Goal: Task Accomplishment & Management: Complete application form

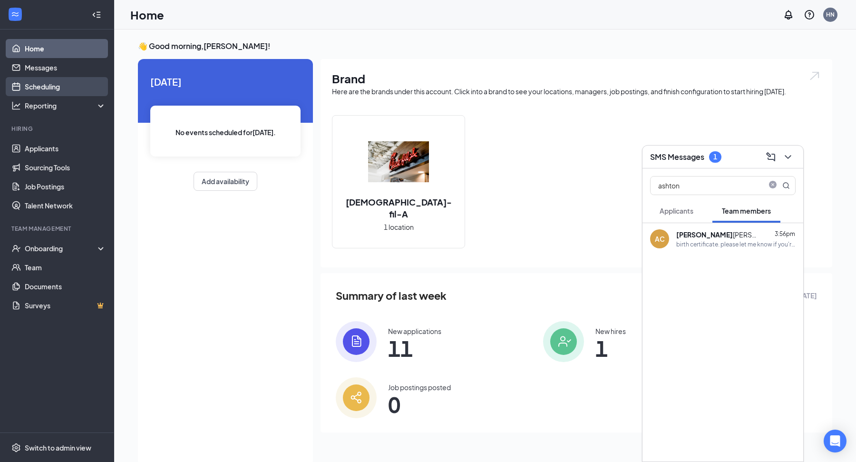
click at [56, 89] on link "Scheduling" at bounding box center [65, 86] width 81 height 19
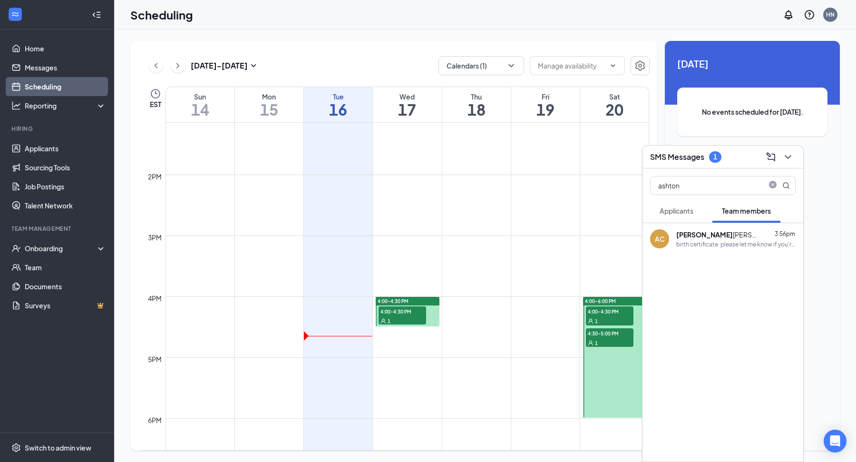
scroll to position [816, 0]
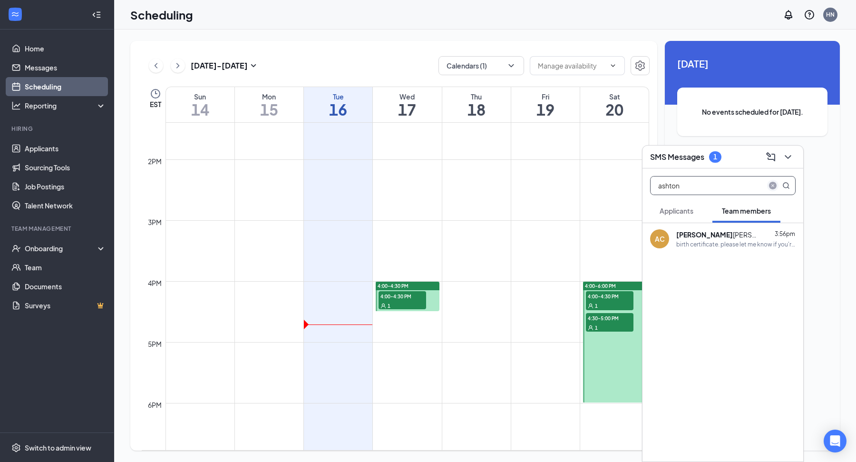
click at [775, 186] on icon "close-circle" at bounding box center [773, 186] width 8 height 8
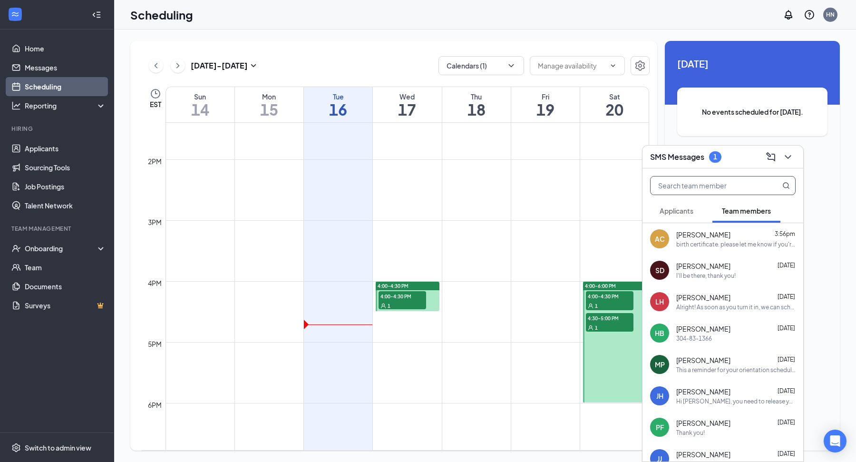
click at [682, 209] on span "Applicants" at bounding box center [677, 210] width 34 height 9
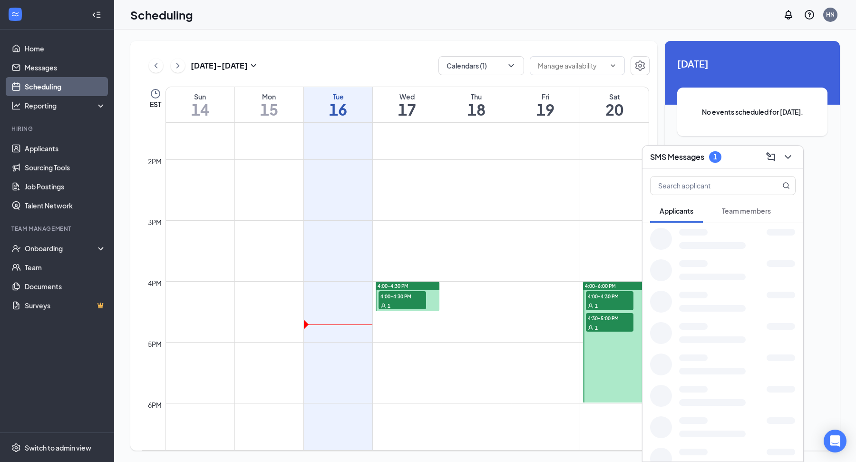
click at [735, 212] on span "Team members" at bounding box center [746, 210] width 49 height 9
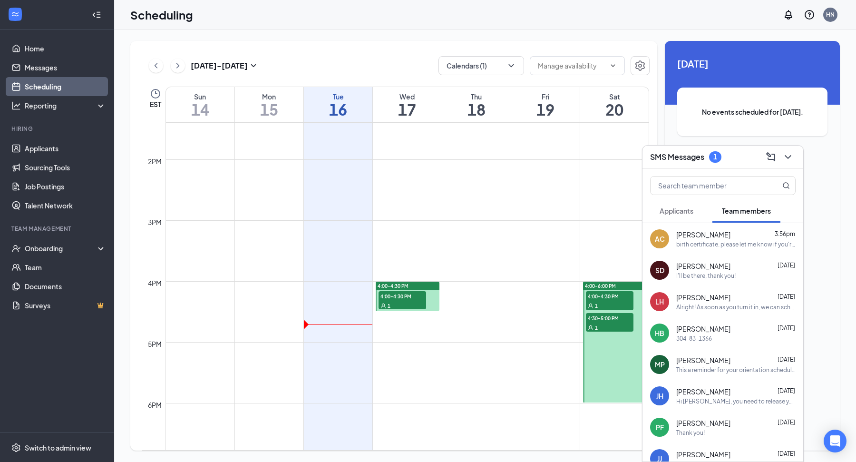
click at [695, 243] on div "birth certificate. please let me know if you're able to make it tonight for cer…" at bounding box center [735, 244] width 119 height 8
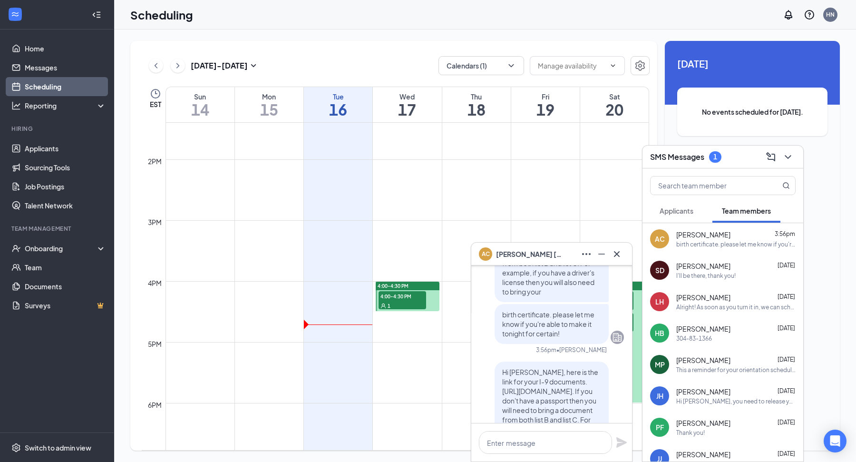
scroll to position [0, 0]
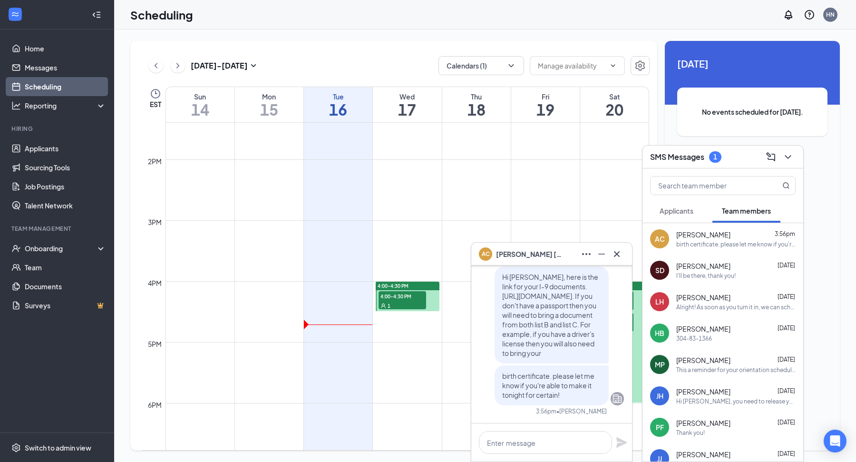
click at [675, 204] on button "Applicants" at bounding box center [676, 211] width 53 height 24
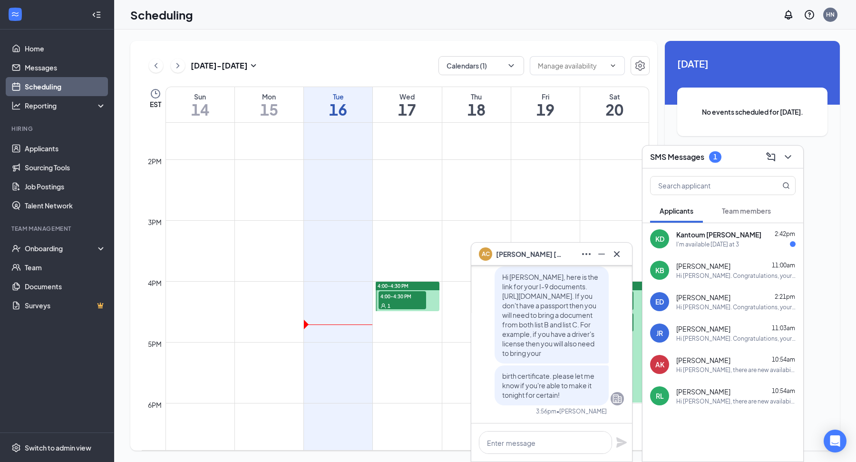
click at [739, 245] on div "I'm available [DATE] at 3" at bounding box center [707, 244] width 63 height 8
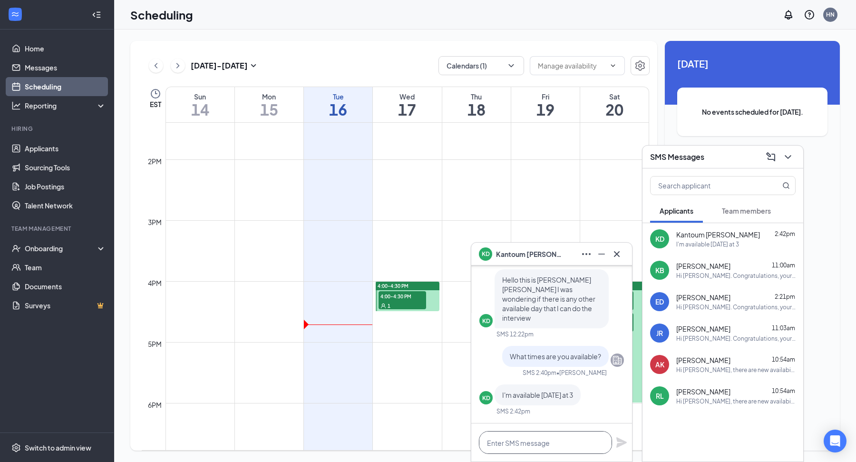
click at [528, 440] on textarea at bounding box center [545, 442] width 133 height 23
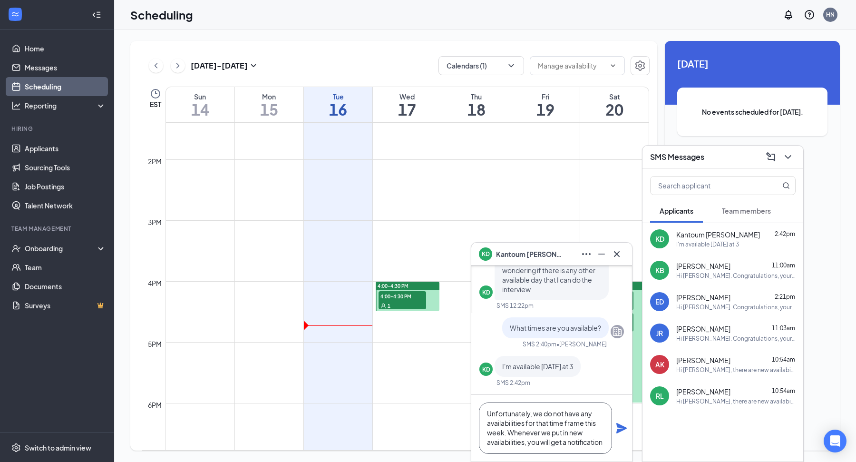
scroll to position [10, 0]
click at [511, 421] on textarea "Unfortunately, we do not have any availabilities for that time frame this week.…" at bounding box center [545, 427] width 133 height 51
click at [545, 441] on textarea "Unfortunately, we do not have any availabilities for that time frame this week.…" at bounding box center [545, 427] width 133 height 51
type textarea "Unfortunately, we do not have any availabilities for that time frame this week.…"
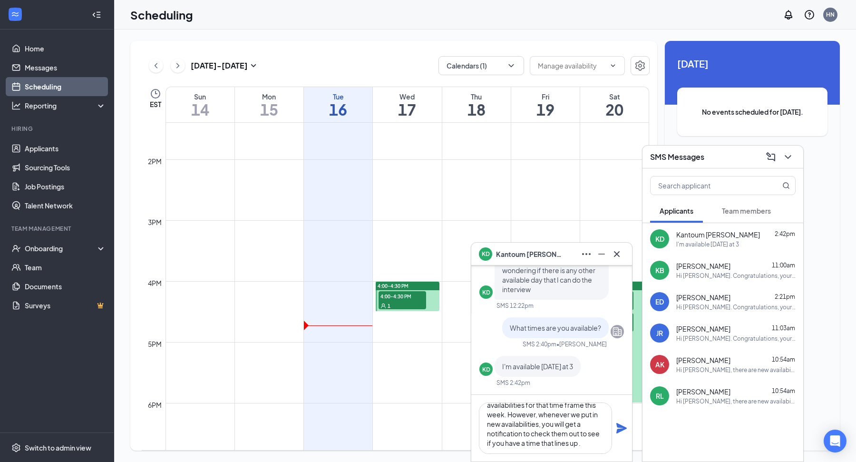
click at [614, 424] on div "Unfortunately, we do not have any availabilities for that time frame this week.…" at bounding box center [551, 428] width 161 height 67
click at [622, 428] on icon "Plane" at bounding box center [621, 428] width 10 height 10
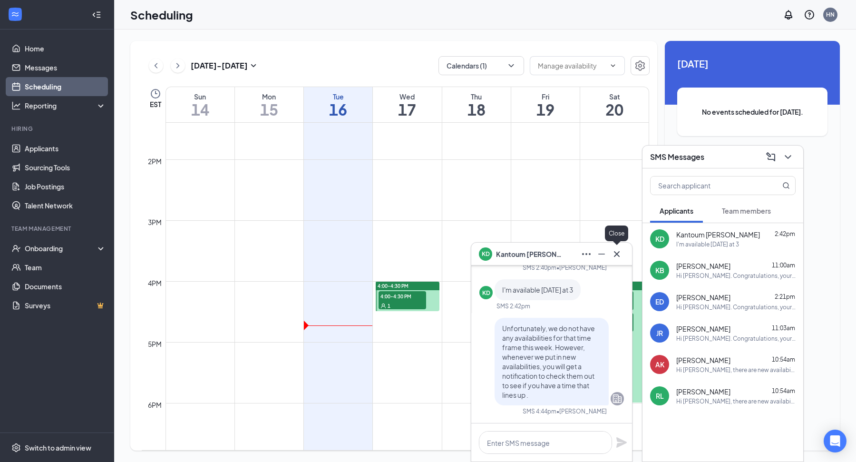
click at [622, 255] on icon "Cross" at bounding box center [616, 253] width 11 height 11
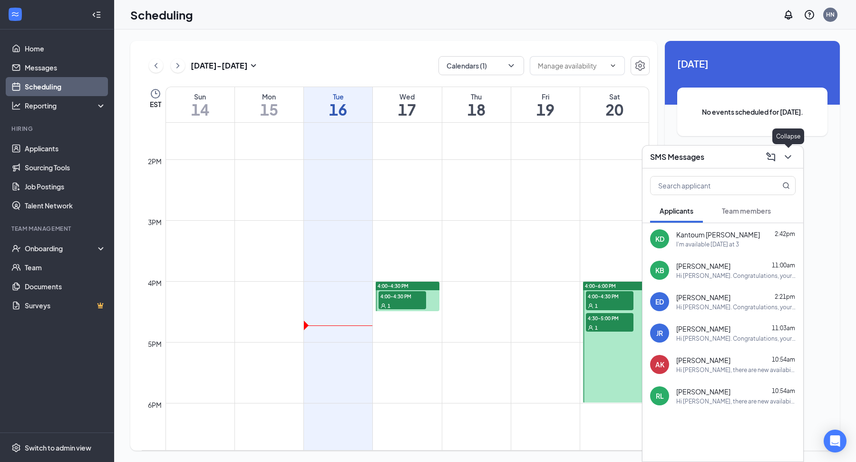
click at [789, 152] on icon "ChevronDown" at bounding box center [787, 156] width 11 height 11
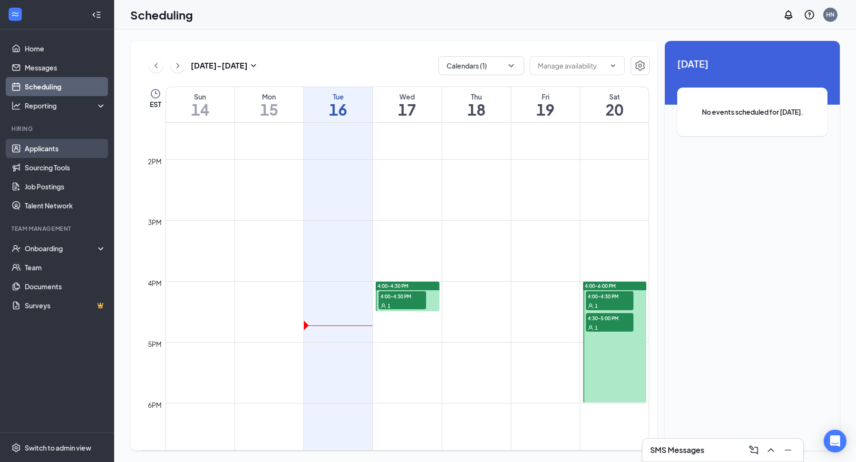
click at [51, 157] on link "Applicants" at bounding box center [65, 148] width 81 height 19
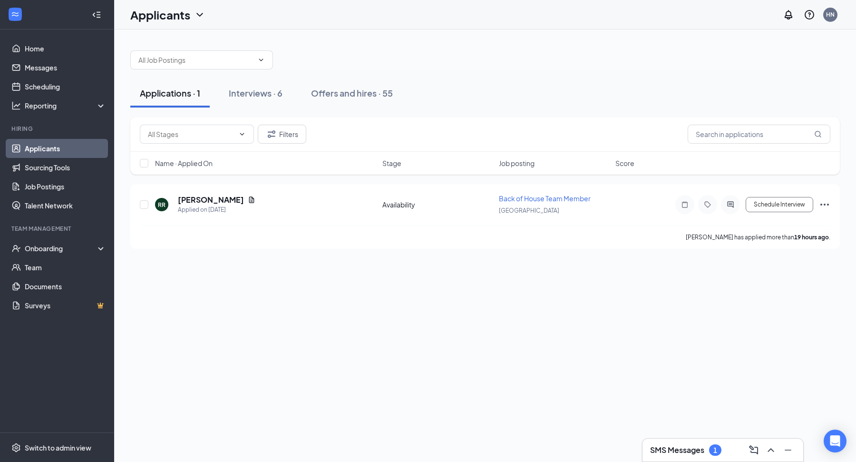
click at [726, 452] on div "SMS Messages 1" at bounding box center [723, 449] width 146 height 15
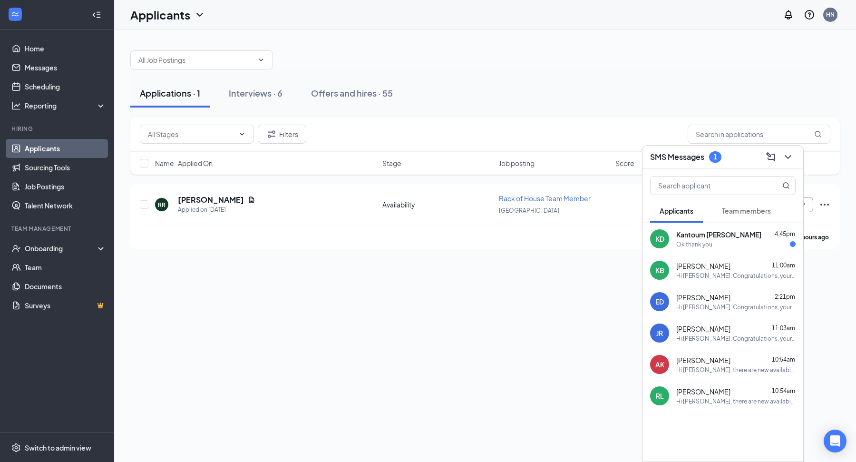
click at [750, 212] on span "Team members" at bounding box center [746, 210] width 49 height 9
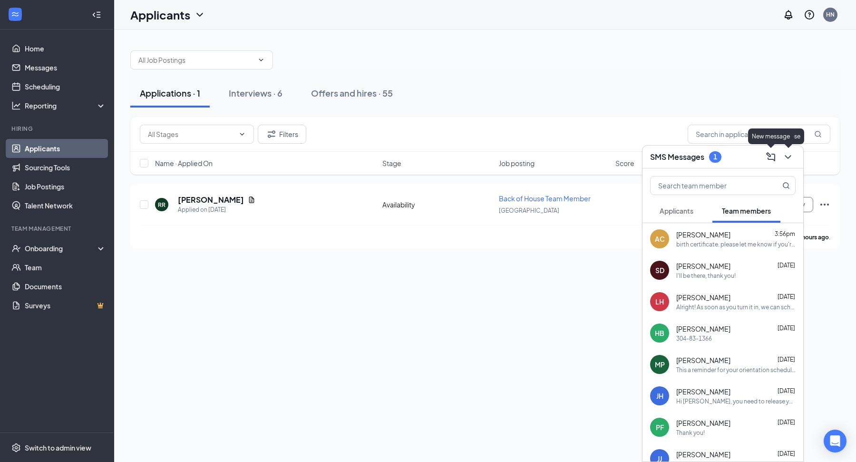
click at [793, 152] on icon "ChevronDown" at bounding box center [787, 156] width 11 height 11
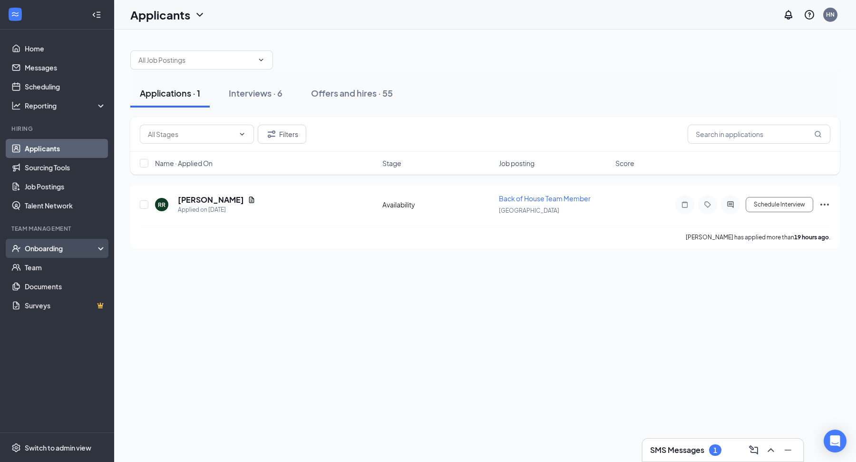
click at [42, 249] on div "Onboarding" at bounding box center [61, 248] width 73 height 10
click at [56, 267] on link "Overview" at bounding box center [65, 267] width 81 height 19
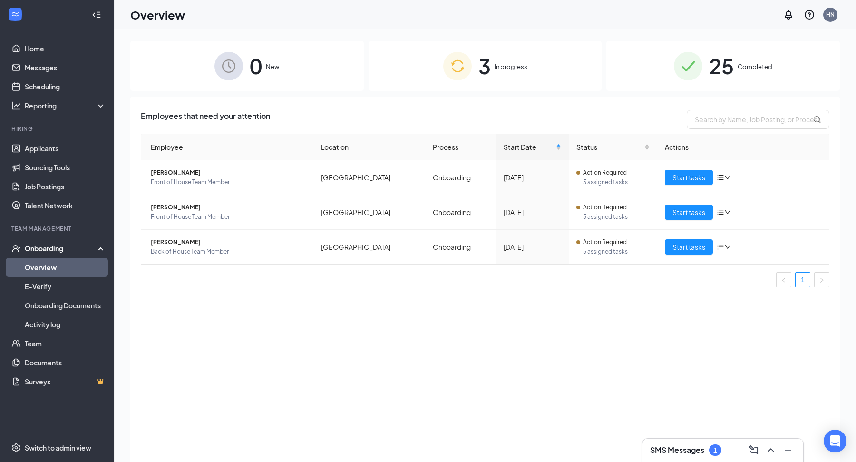
click at [526, 77] on div "3 In progress" at bounding box center [485, 66] width 233 height 50
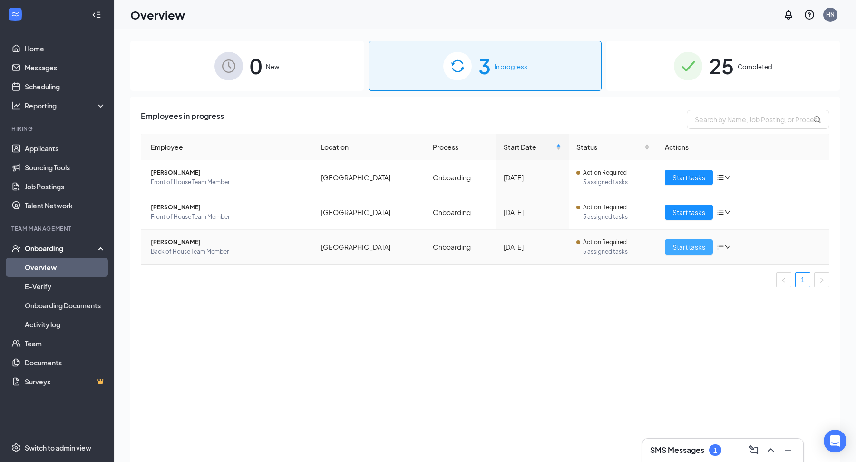
click at [684, 244] on span "Start tasks" at bounding box center [688, 247] width 33 height 10
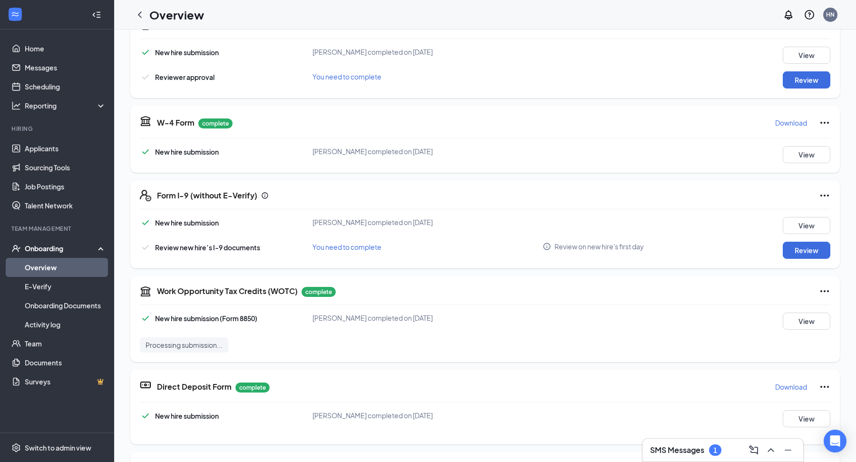
scroll to position [239, 0]
click at [812, 225] on button "View" at bounding box center [807, 224] width 48 height 17
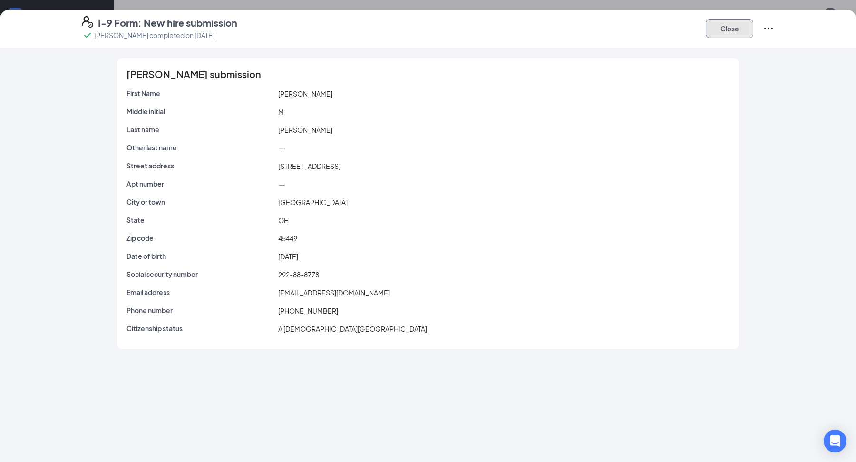
click at [723, 27] on button "Close" at bounding box center [730, 28] width 48 height 19
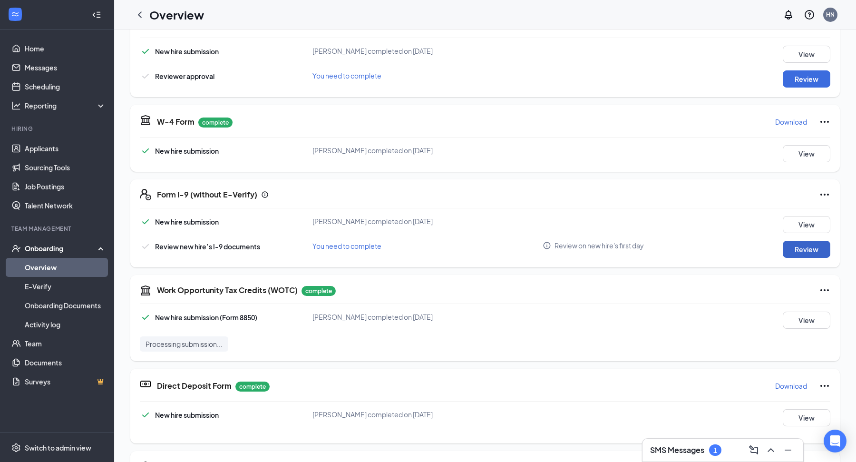
click at [797, 247] on button "Review" at bounding box center [807, 249] width 48 height 17
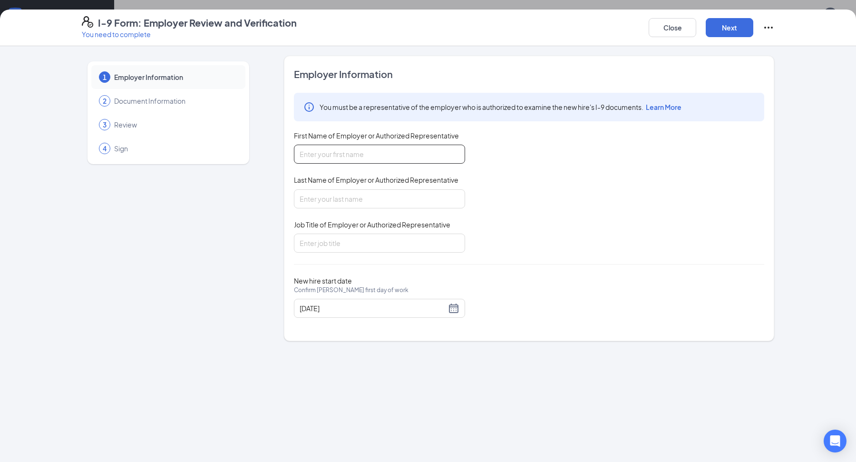
click at [374, 148] on input "First Name of Employer or Authorized Representative" at bounding box center [379, 154] width 171 height 19
type input "[PERSON_NAME]"
type input "Executive Director"
click at [723, 35] on button "Next" at bounding box center [730, 27] width 48 height 19
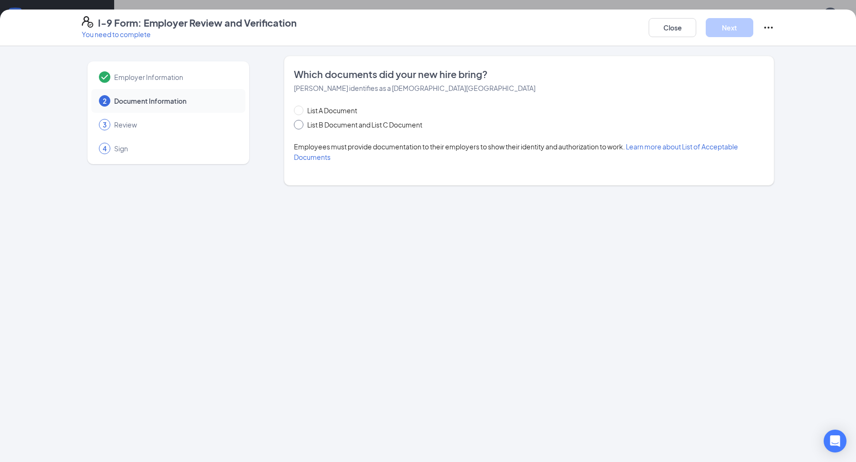
click at [331, 121] on span "List B Document and List C Document" at bounding box center [364, 124] width 123 height 10
click at [301, 121] on input "List B Document and List C Document" at bounding box center [297, 123] width 7 height 7
radio input "true"
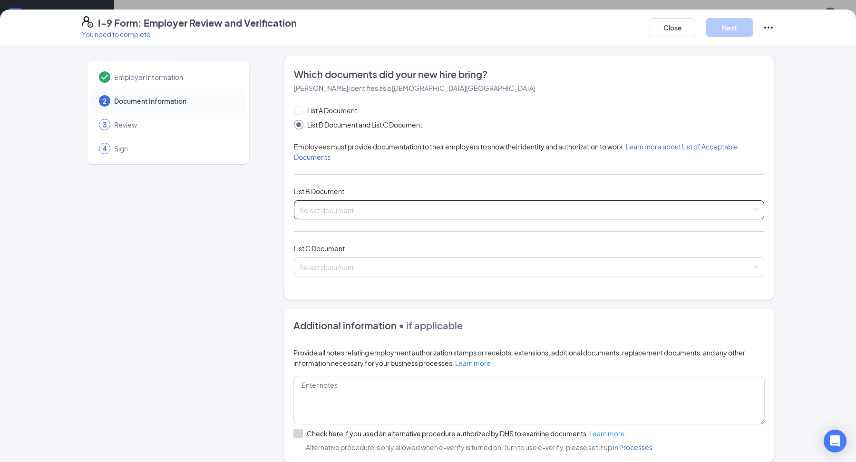
click at [344, 206] on input "search" at bounding box center [526, 208] width 452 height 14
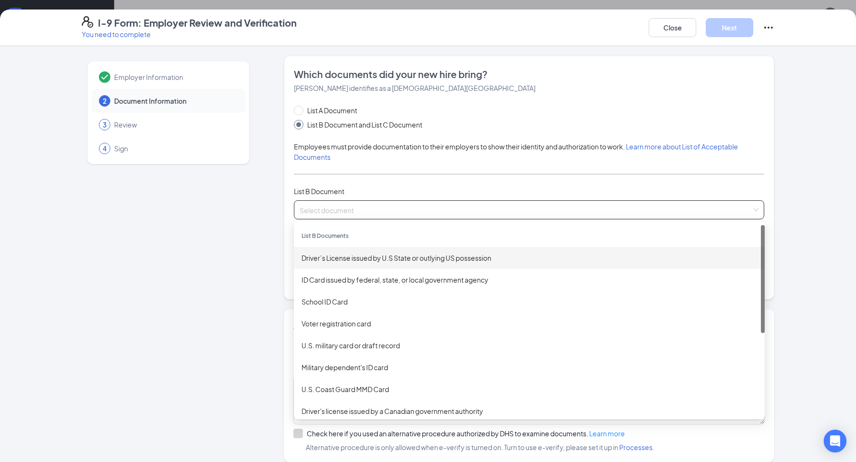
click at [371, 265] on div "Driver’s License issued by U.S State or outlying US possession" at bounding box center [529, 258] width 471 height 22
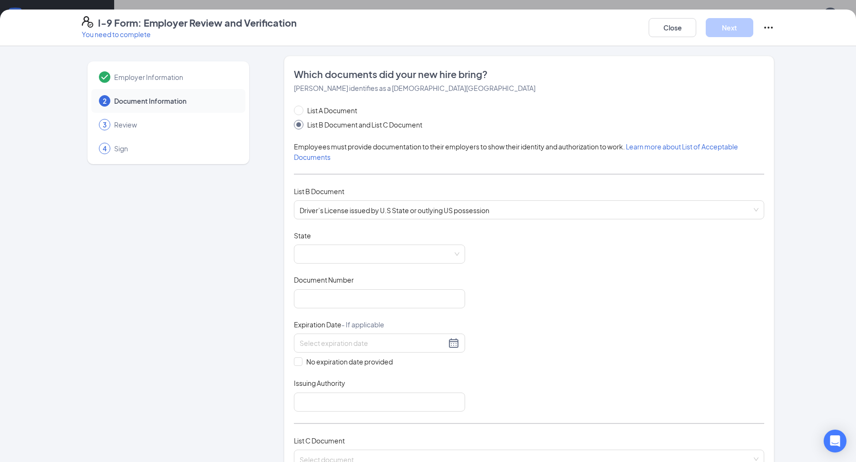
click at [390, 242] on div "State" at bounding box center [379, 238] width 171 height 14
click at [384, 246] on span at bounding box center [380, 254] width 160 height 18
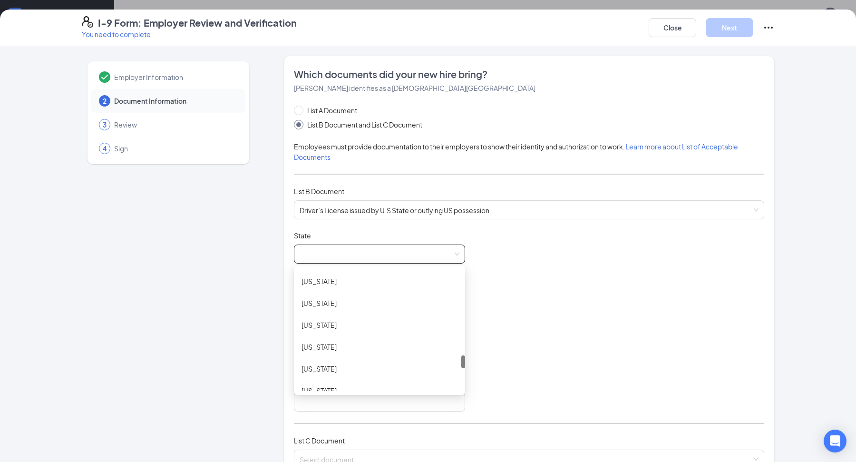
scroll to position [809, 0]
click at [380, 298] on div "[US_STATE]" at bounding box center [379, 302] width 156 height 10
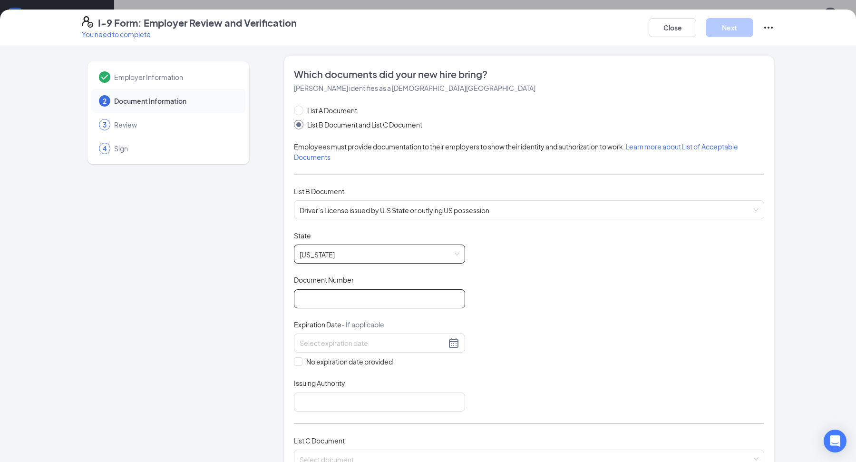
click at [346, 301] on input "Document Number" at bounding box center [379, 298] width 171 height 19
type input "SU739826"
click at [459, 342] on div at bounding box center [380, 342] width 160 height 11
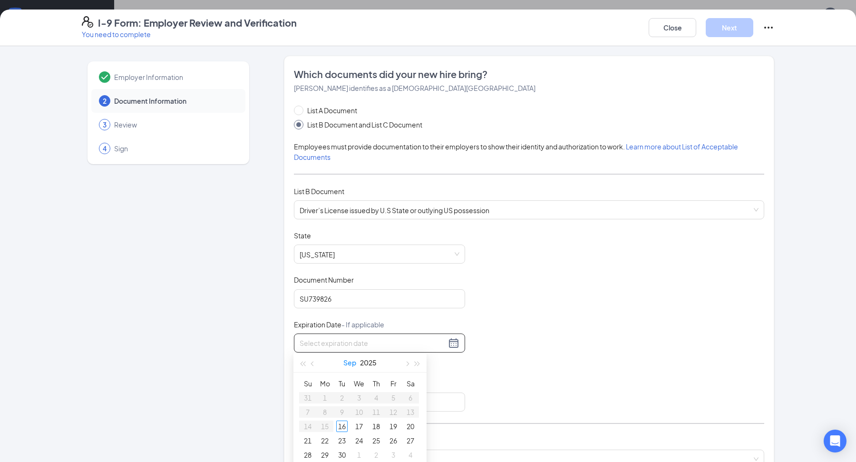
click at [353, 361] on button "Sep" at bounding box center [349, 362] width 13 height 19
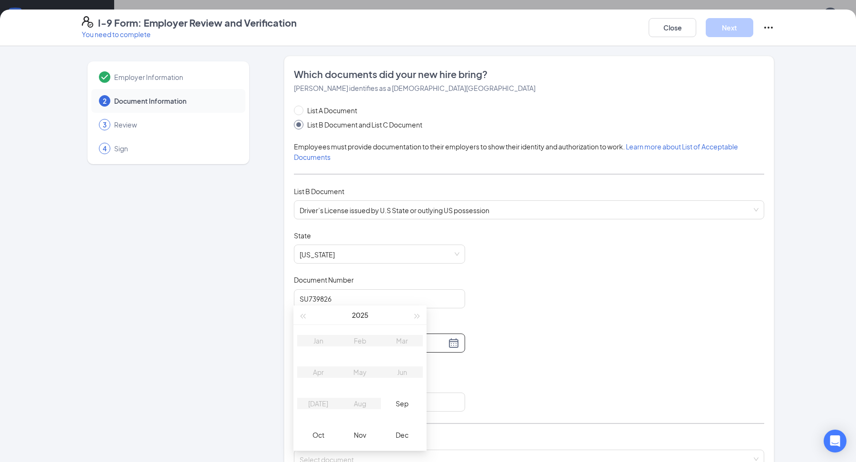
scroll to position [48, 0]
click at [420, 311] on button "button" at bounding box center [417, 314] width 10 height 19
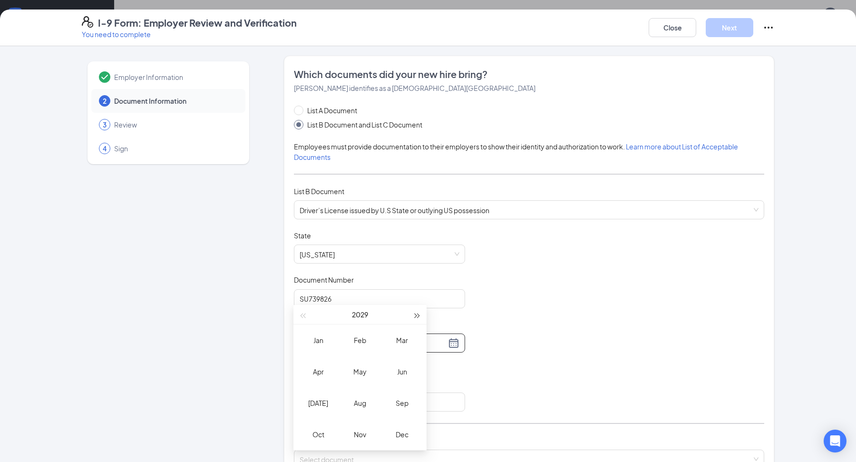
click at [420, 311] on button "button" at bounding box center [417, 314] width 10 height 19
type input "[DATE]"
click at [407, 335] on div "Mar" at bounding box center [402, 339] width 29 height 11
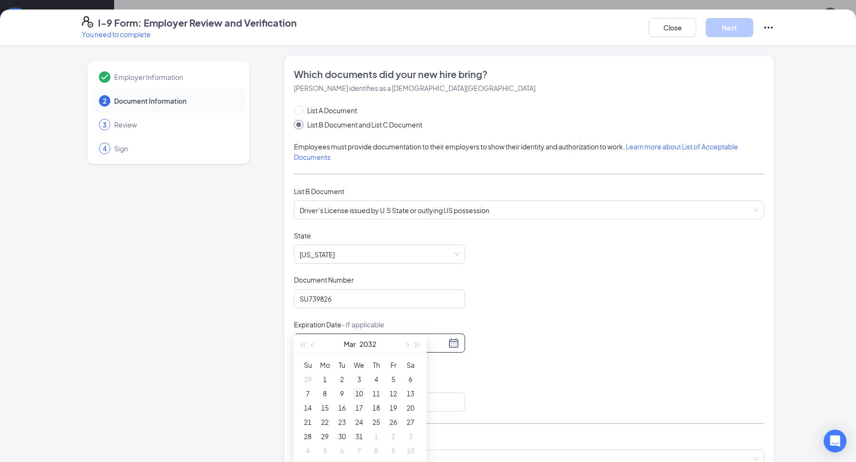
scroll to position [76, 0]
type input "[DATE]"
click at [323, 426] on div "29" at bounding box center [324, 426] width 11 height 11
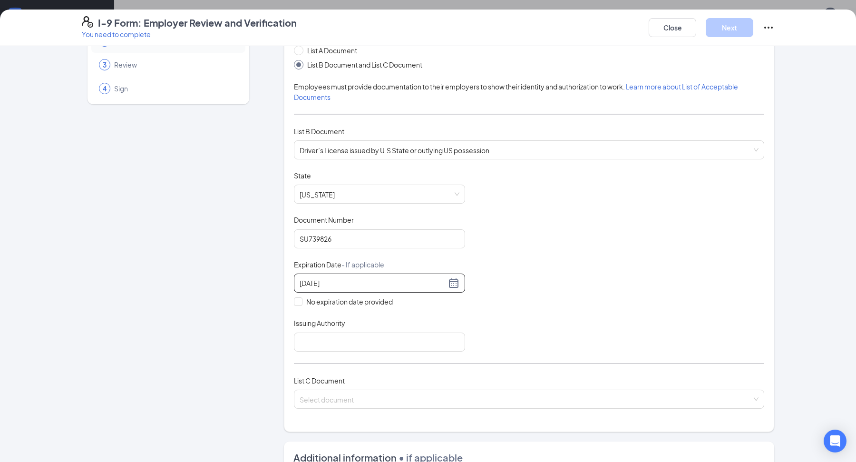
scroll to position [60, 0]
click at [403, 340] on input "Issuing Authority" at bounding box center [379, 341] width 171 height 19
type input "OH"
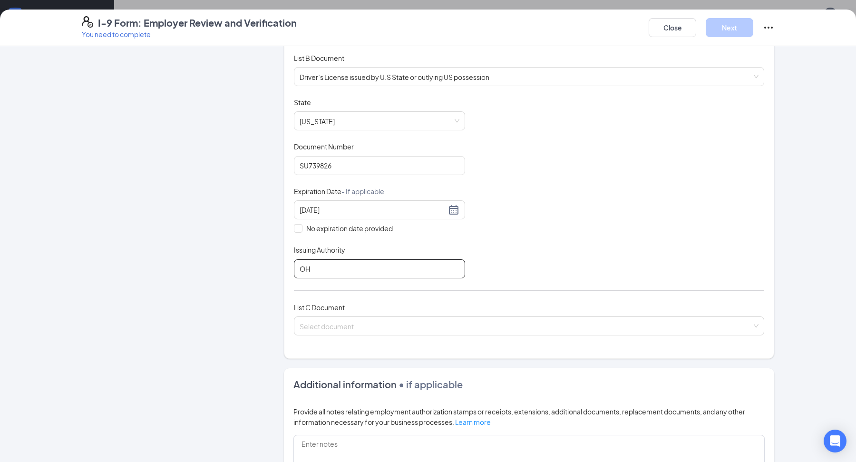
scroll to position [147, 0]
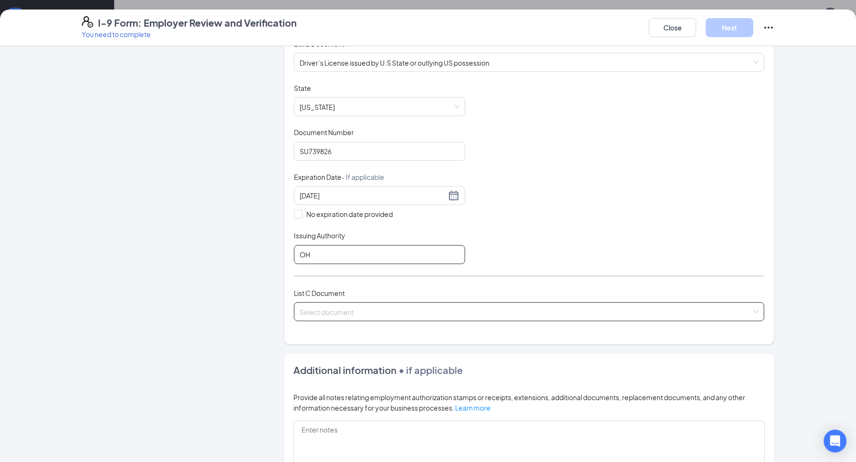
click at [416, 315] on span at bounding box center [526, 311] width 452 height 18
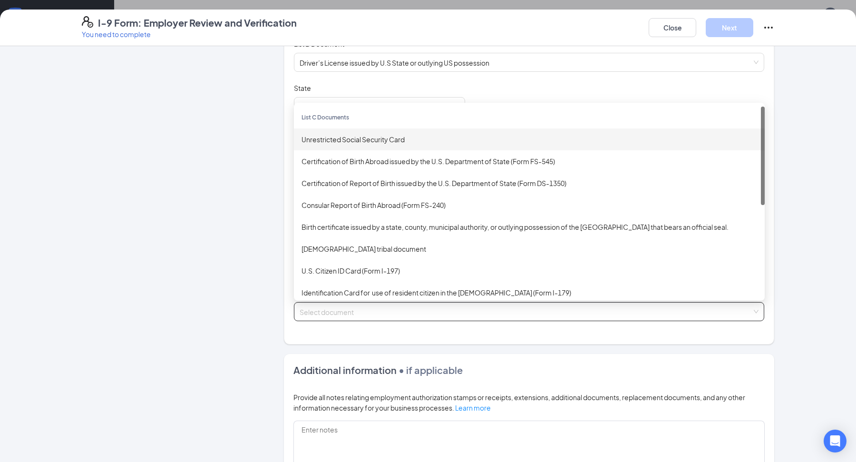
click at [399, 140] on div "Unrestricted Social Security Card" at bounding box center [529, 139] width 456 height 10
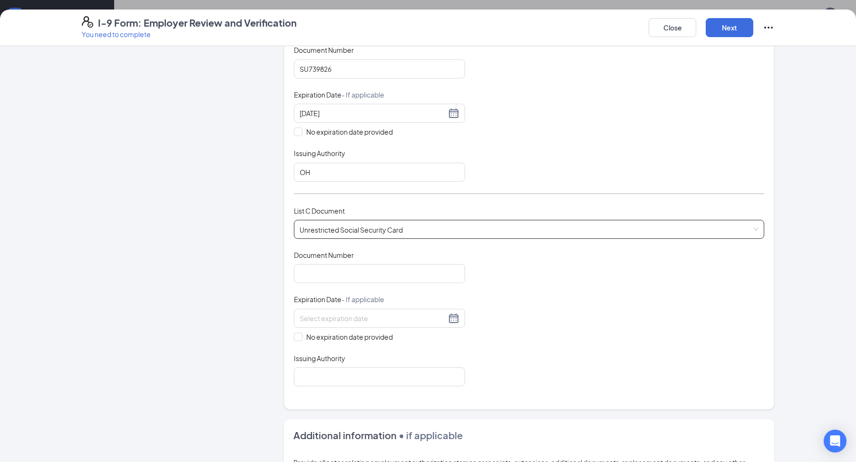
scroll to position [234, 0]
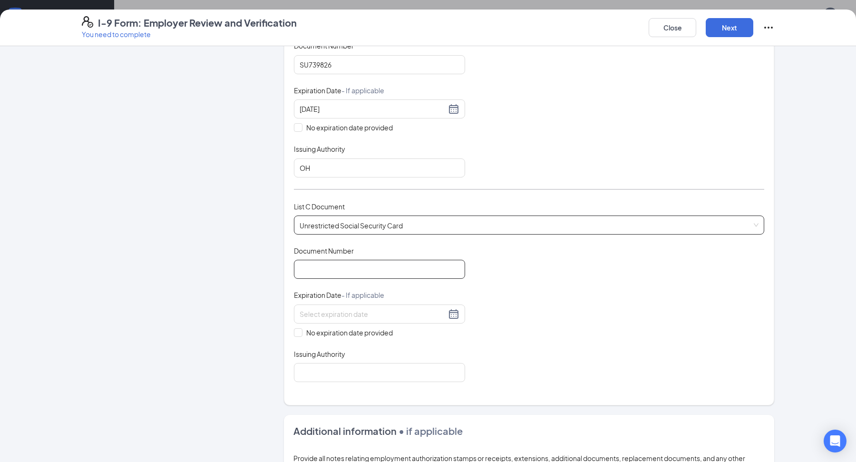
click at [346, 263] on input "Document Number" at bounding box center [379, 269] width 171 height 19
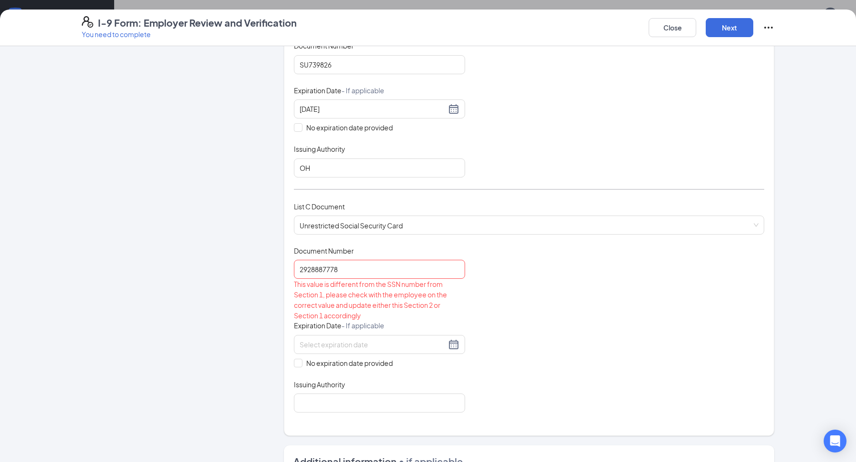
click at [497, 297] on div "Document Title Unrestricted Social Security Card Document Number 2928887778 Thi…" at bounding box center [529, 329] width 470 height 166
click at [433, 227] on span "Unrestricted Social Security Card" at bounding box center [529, 225] width 459 height 18
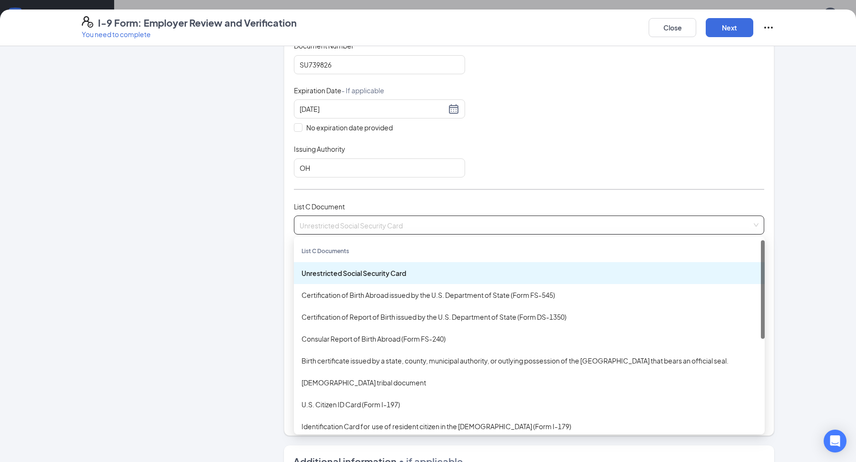
click at [421, 272] on div "Unrestricted Social Security Card" at bounding box center [529, 273] width 456 height 10
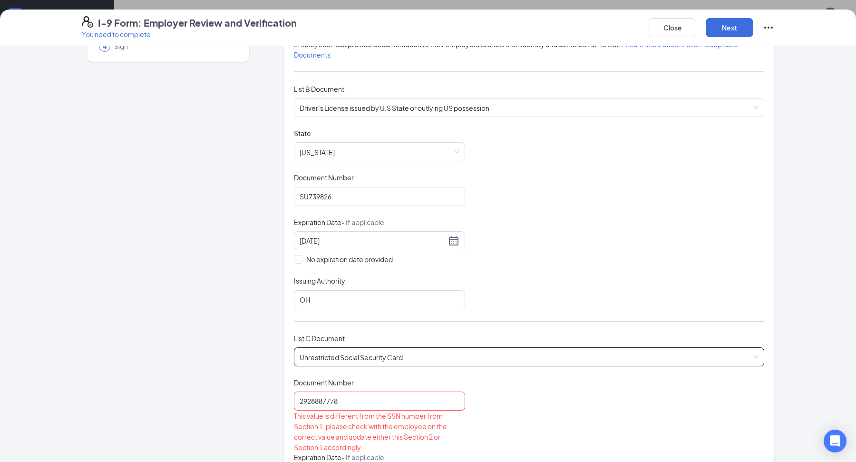
scroll to position [57, 0]
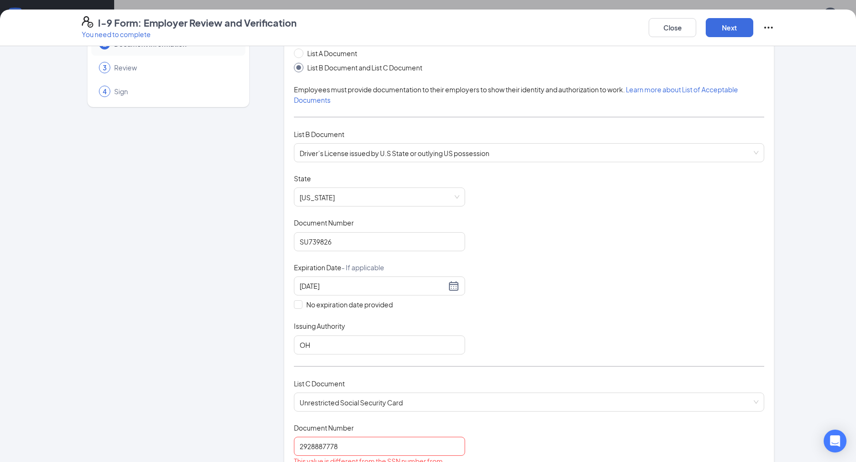
click at [504, 211] on div "Document Title Driver’s License issued by U.S State or outlying US possession S…" at bounding box center [529, 264] width 470 height 181
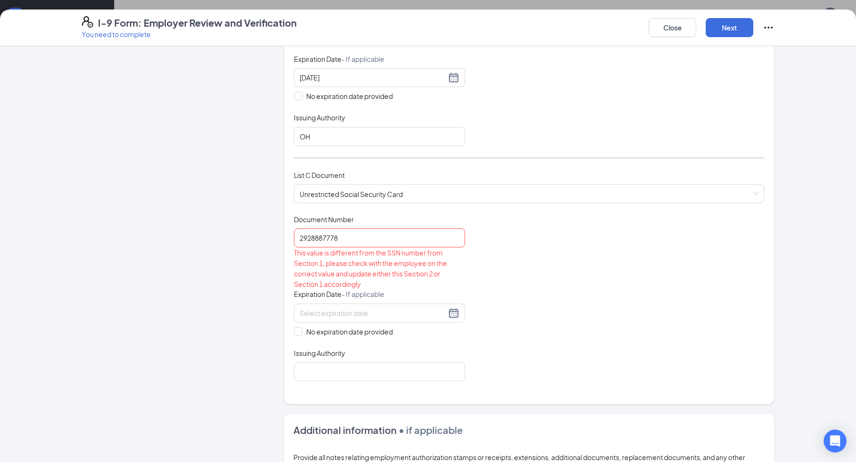
scroll to position [269, 0]
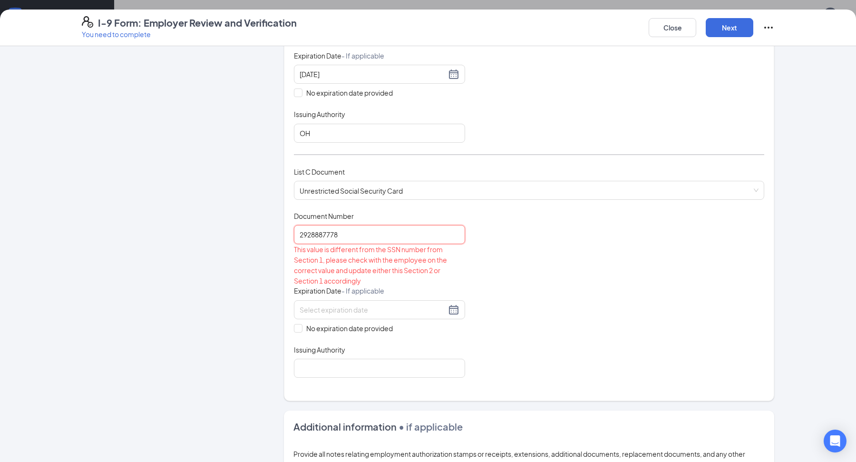
click at [311, 233] on input "2928887778" at bounding box center [379, 234] width 171 height 19
click at [324, 233] on input "292-8887778" at bounding box center [379, 234] width 171 height 19
click at [315, 234] on input "292-8887778" at bounding box center [379, 234] width 171 height 19
click at [335, 231] on input "2928887778" at bounding box center [379, 234] width 171 height 19
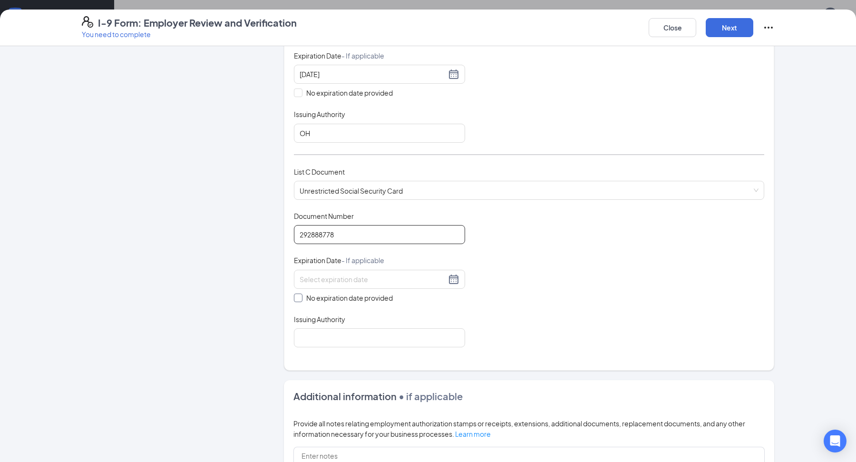
type input "292888778"
click at [321, 298] on span "No expiration date provided" at bounding box center [349, 297] width 94 height 10
click at [301, 298] on input "No expiration date provided" at bounding box center [297, 296] width 7 height 7
checkbox input "true"
click at [321, 333] on input "Issuing Authority" at bounding box center [379, 339] width 171 height 19
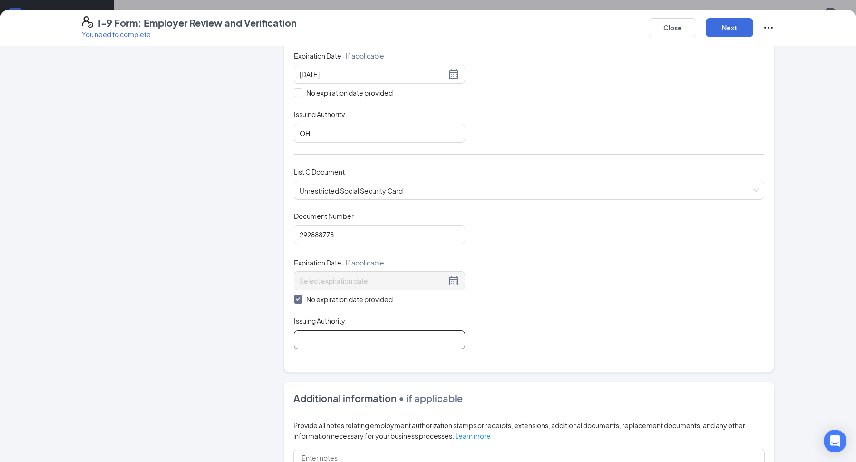
type input "Social Security Administration"
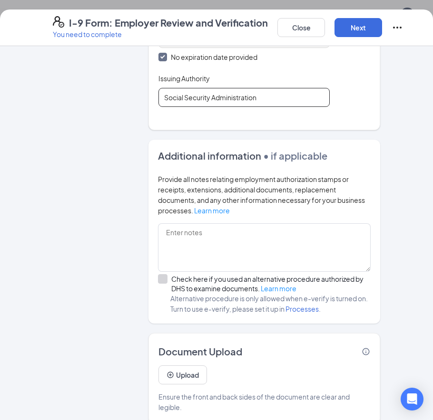
scroll to position [203, 0]
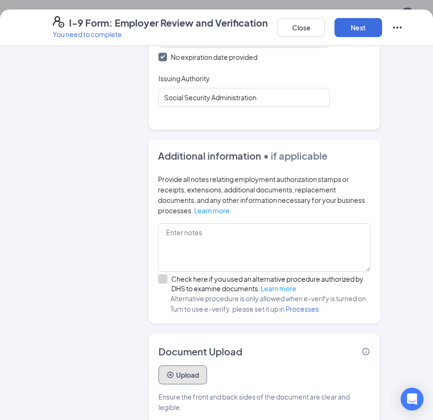
click at [184, 366] on button "Upload" at bounding box center [182, 375] width 49 height 19
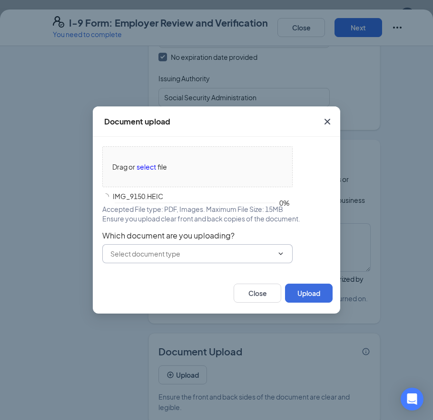
click at [204, 253] on input "text" at bounding box center [191, 254] width 163 height 10
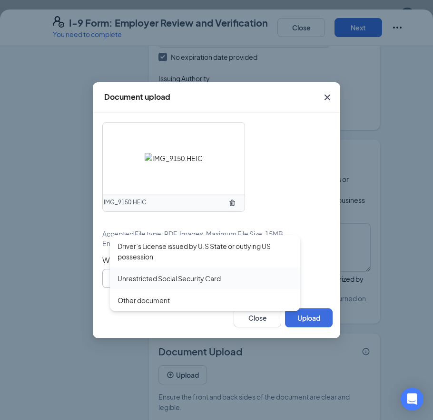
click at [201, 281] on div "Unrestricted Social Security Card" at bounding box center [168, 278] width 103 height 10
type input "Unrestricted Social Security Card"
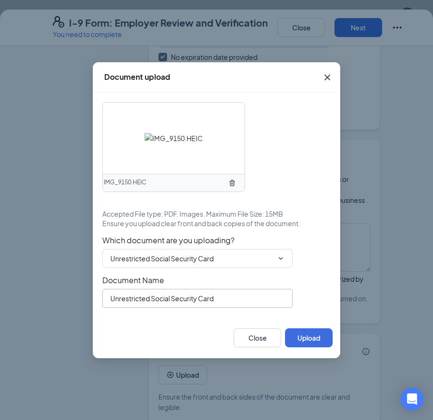
click at [147, 299] on input "Unrestricted Social Security Card" at bounding box center [197, 298] width 190 height 19
type input "[PERSON_NAME]"
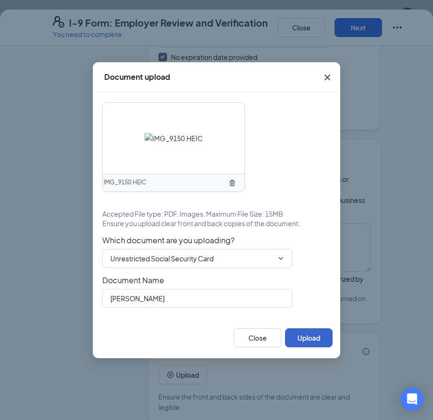
click at [307, 338] on button "Upload" at bounding box center [309, 338] width 48 height 19
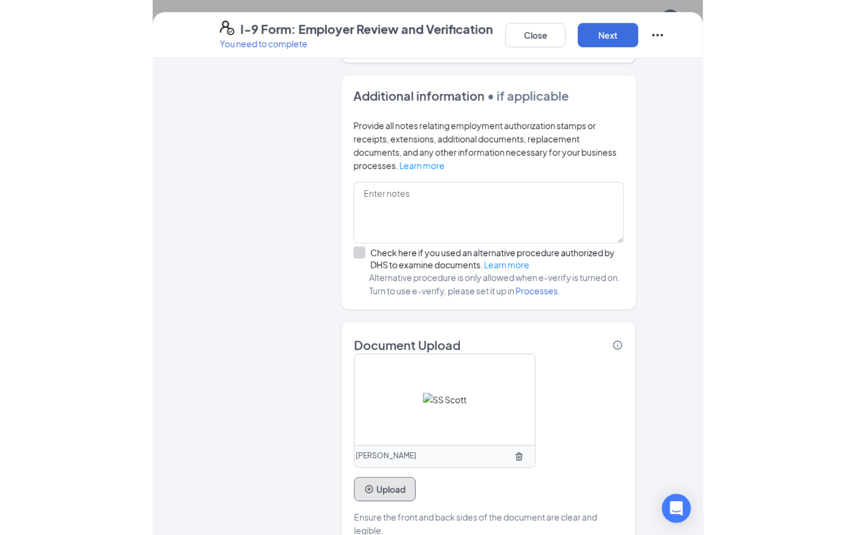
scroll to position [621, 0]
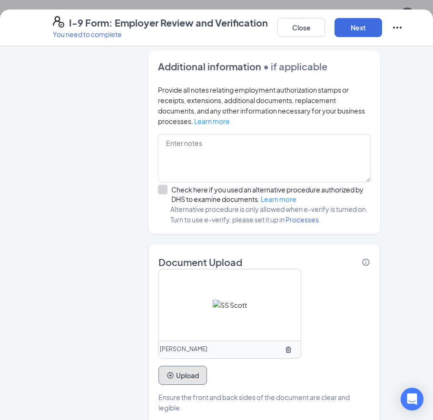
click at [183, 366] on button "Upload" at bounding box center [182, 375] width 49 height 19
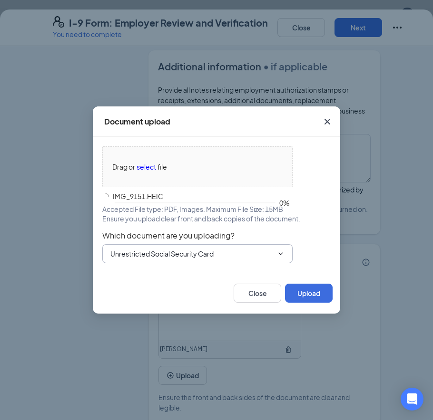
click at [170, 252] on input "Unrestricted Social Security Card" at bounding box center [191, 254] width 163 height 10
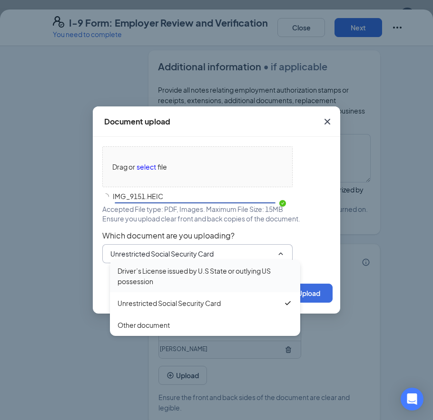
click at [204, 277] on div "Driver’s License issued by U.S State or outlying US possession" at bounding box center [204, 276] width 175 height 21
type input "Driver’s License issued by U.S State or outlying US possession"
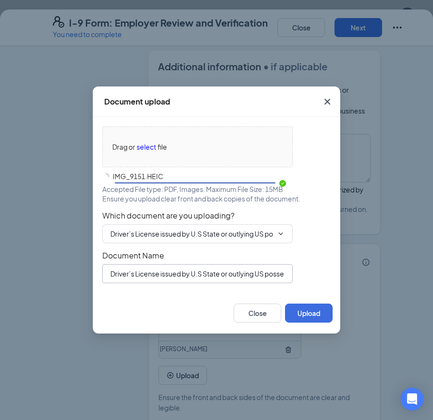
click at [156, 276] on input "Driver’s License issued by U.S State or outlying US possession" at bounding box center [197, 273] width 190 height 19
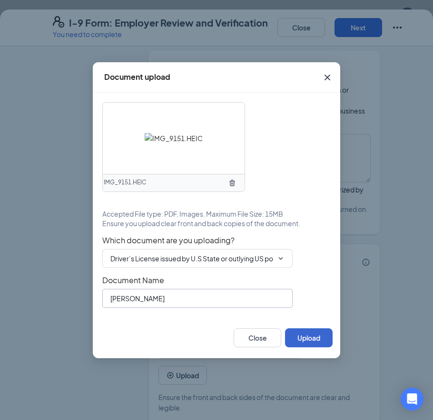
type input "[PERSON_NAME]"
click at [318, 340] on button "Upload" at bounding box center [309, 338] width 48 height 19
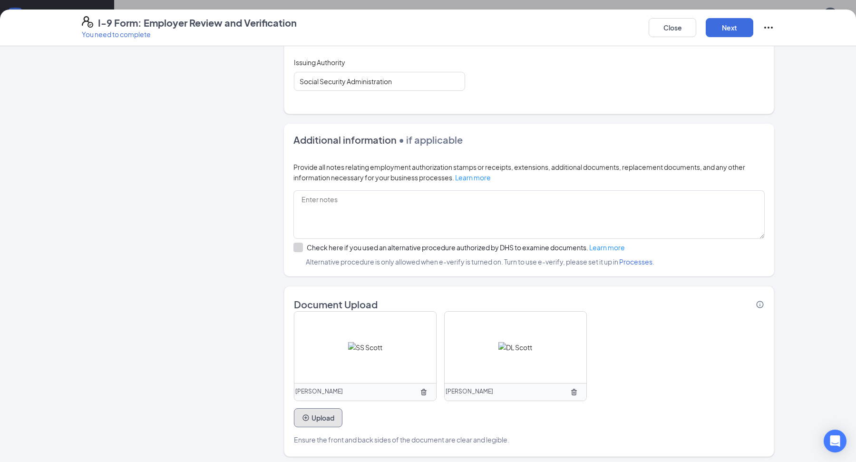
scroll to position [0, 0]
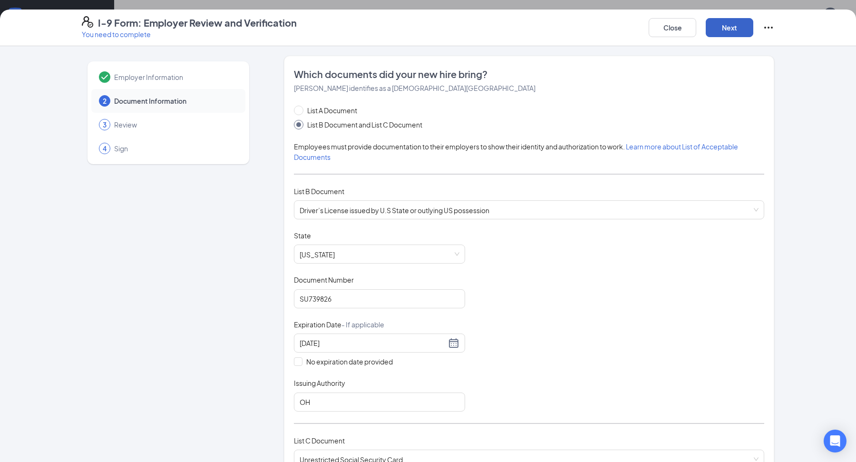
click at [735, 30] on button "Next" at bounding box center [730, 27] width 48 height 19
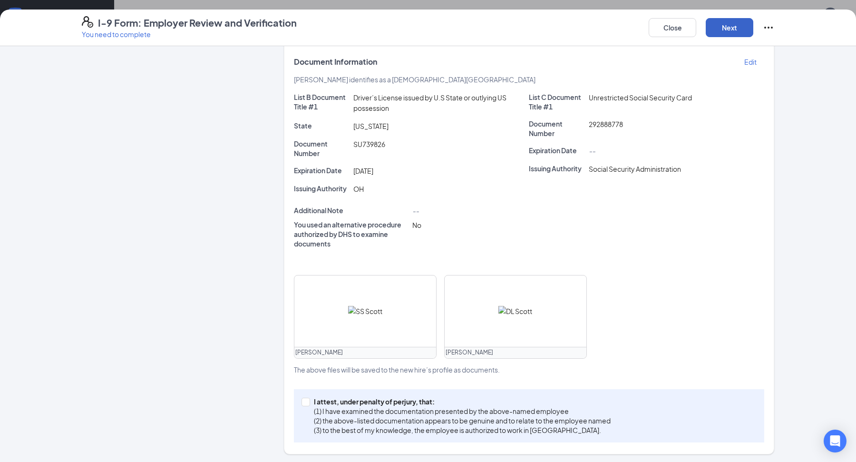
scroll to position [146, 0]
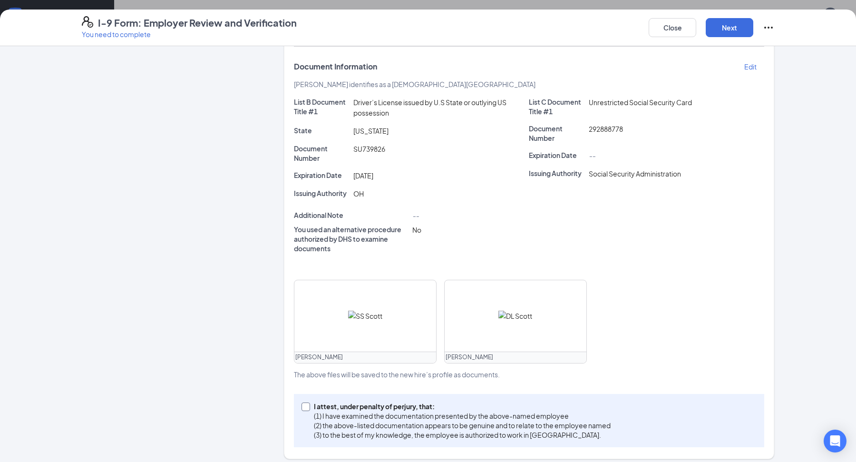
click at [312, 405] on span "I attest, under penalty of [PERSON_NAME], that: (1) I have examined the documen…" at bounding box center [462, 420] width 304 height 38
click at [308, 405] on input "I attest, under penalty of [PERSON_NAME], that: (1) I have examined the documen…" at bounding box center [304, 405] width 7 height 7
checkbox input "true"
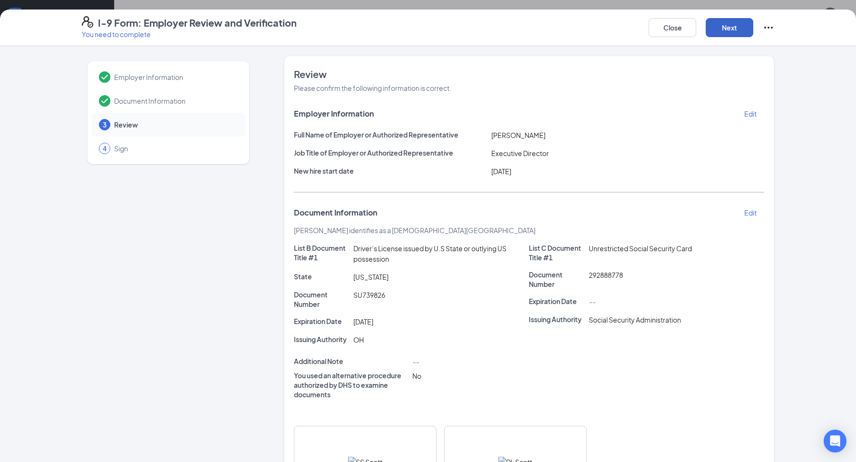
click at [738, 29] on button "Next" at bounding box center [730, 27] width 48 height 19
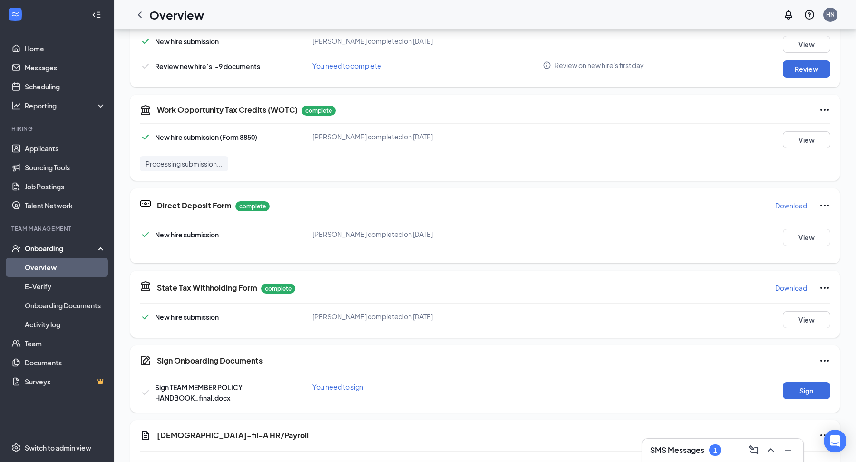
click at [426, 139] on div "I-9 Form: Employer Review and Verification You need to complete Close Employer …" at bounding box center [428, 231] width 856 height 462
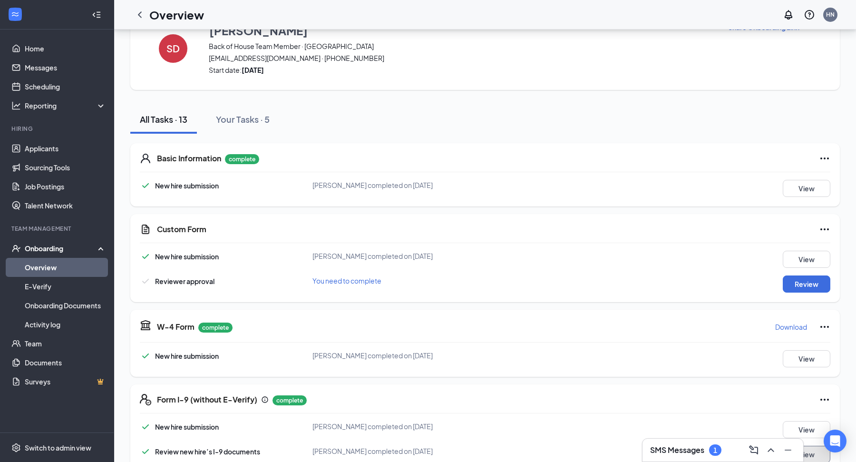
scroll to position [106, 0]
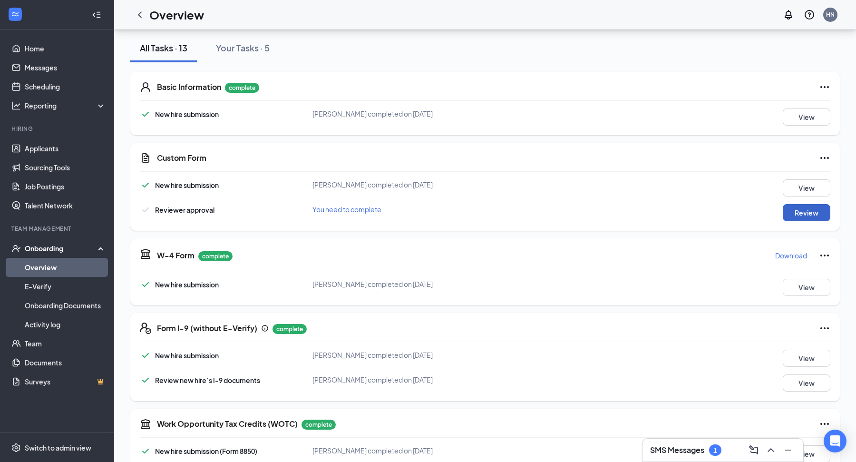
click at [807, 214] on button "Review" at bounding box center [807, 212] width 48 height 17
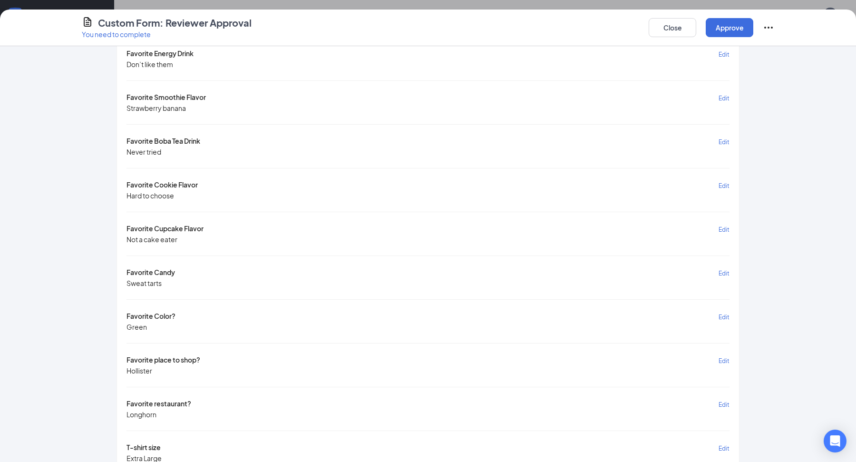
scroll to position [504, 0]
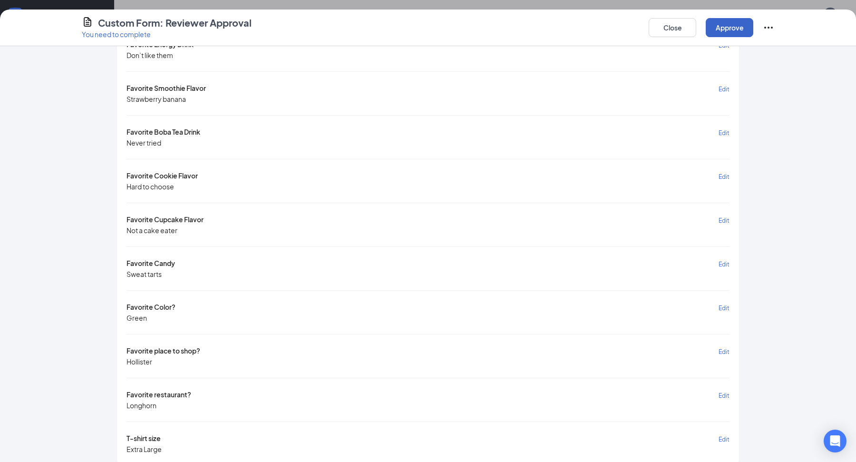
click at [738, 34] on button "Approve" at bounding box center [730, 27] width 48 height 19
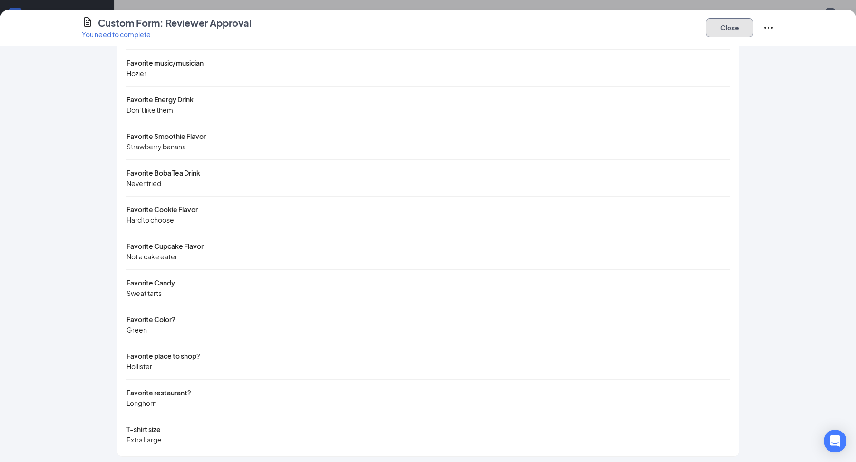
click at [732, 28] on button "Close" at bounding box center [730, 27] width 48 height 19
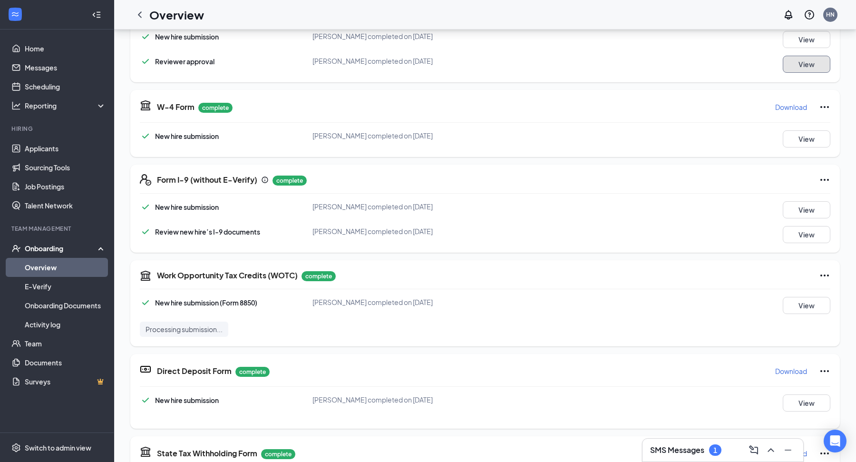
scroll to position [267, 0]
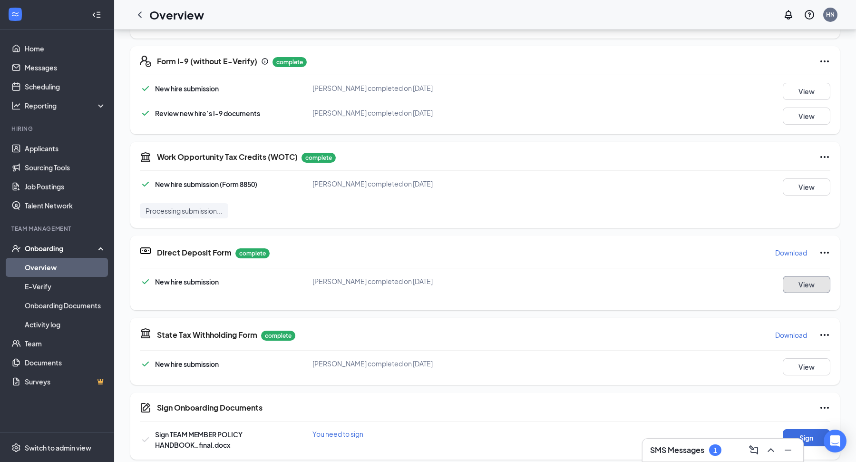
click at [824, 284] on button "View" at bounding box center [807, 284] width 48 height 17
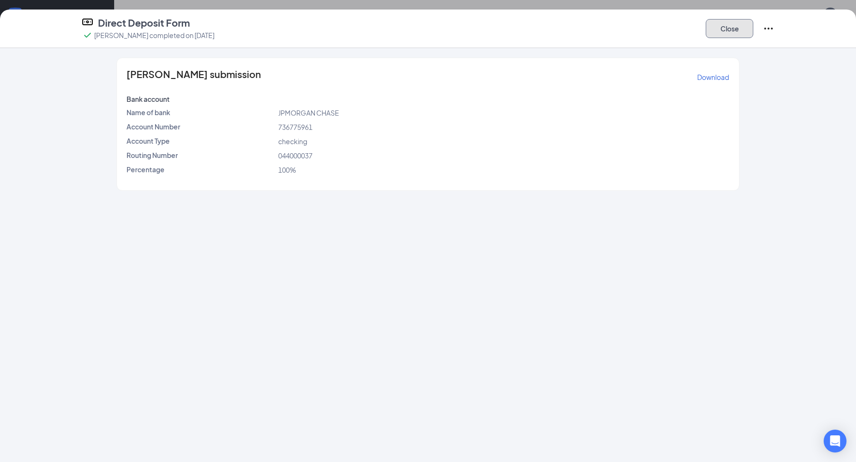
click at [735, 23] on button "Close" at bounding box center [730, 28] width 48 height 19
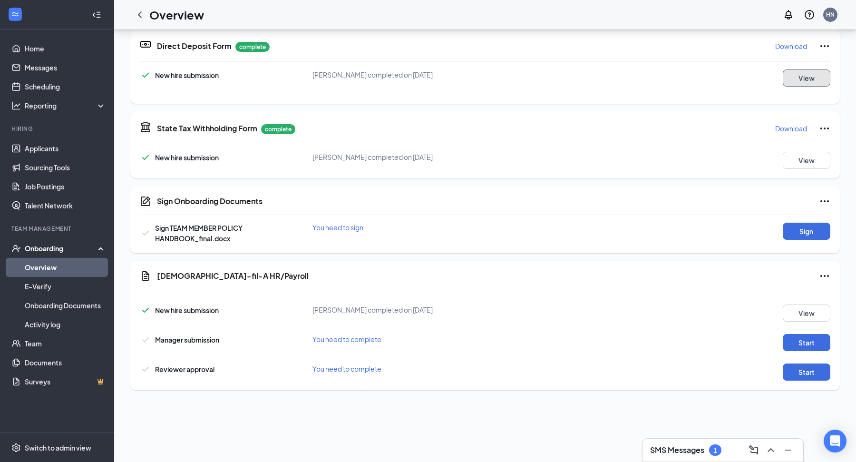
scroll to position [330, 0]
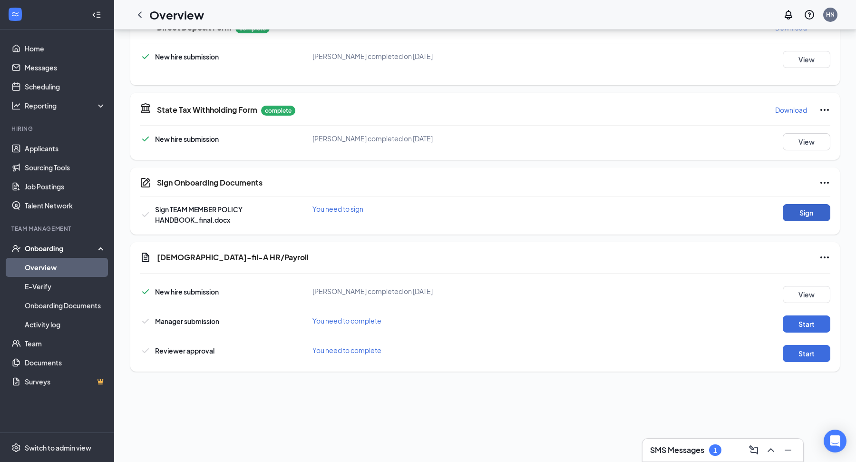
click at [814, 208] on button "Sign" at bounding box center [807, 212] width 48 height 17
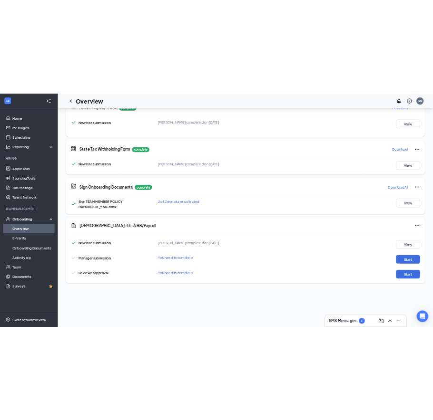
scroll to position [338, 0]
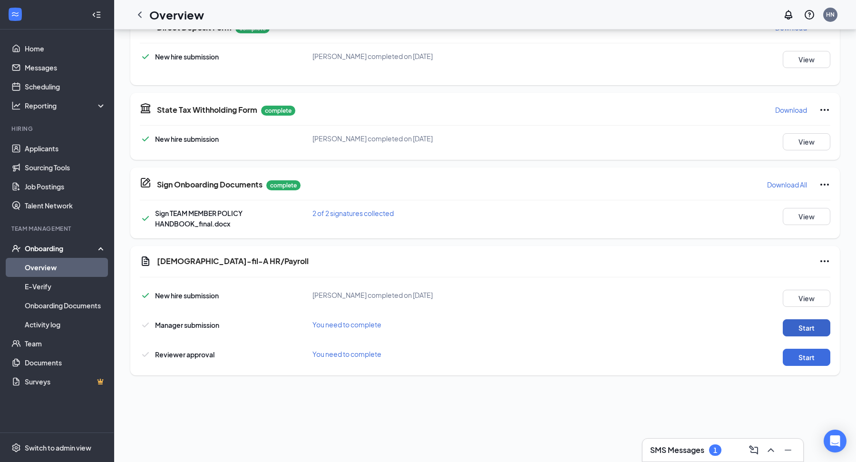
click at [810, 325] on button "Start" at bounding box center [807, 327] width 48 height 17
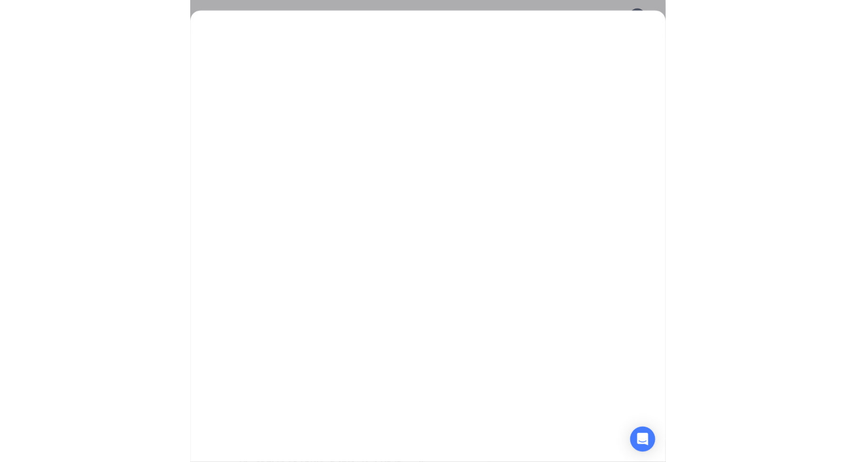
scroll to position [212, 0]
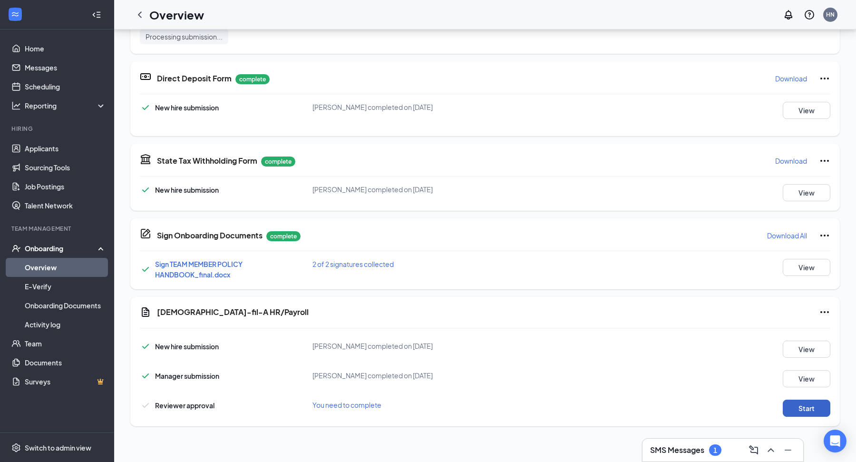
click at [815, 406] on button "Start" at bounding box center [807, 407] width 48 height 17
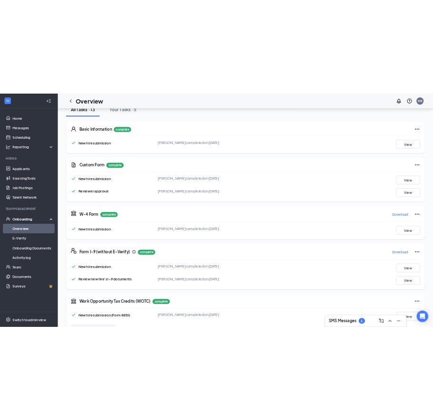
scroll to position [91, 0]
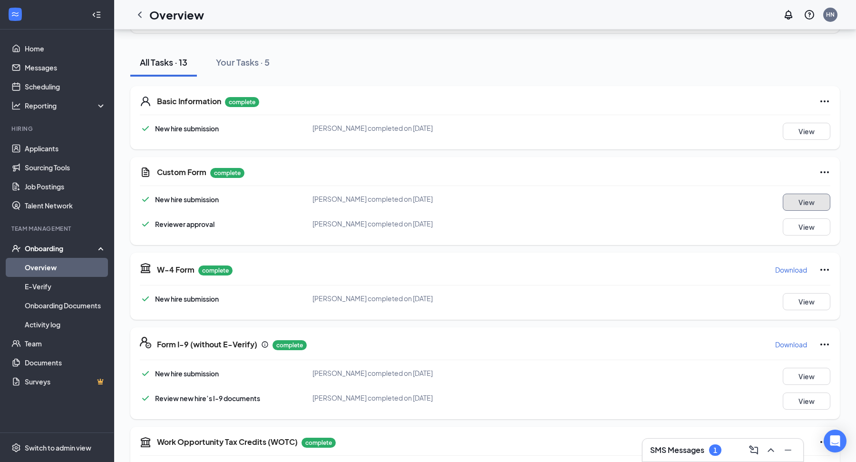
click at [814, 204] on button "View" at bounding box center [807, 202] width 48 height 17
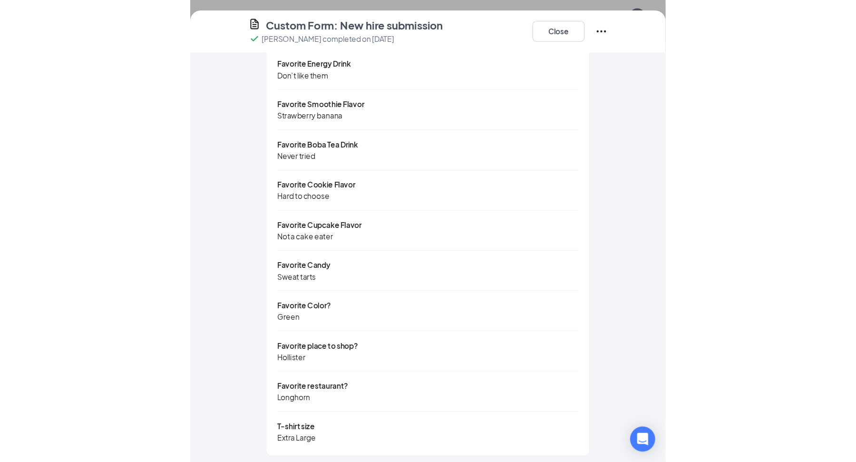
scroll to position [299, 0]
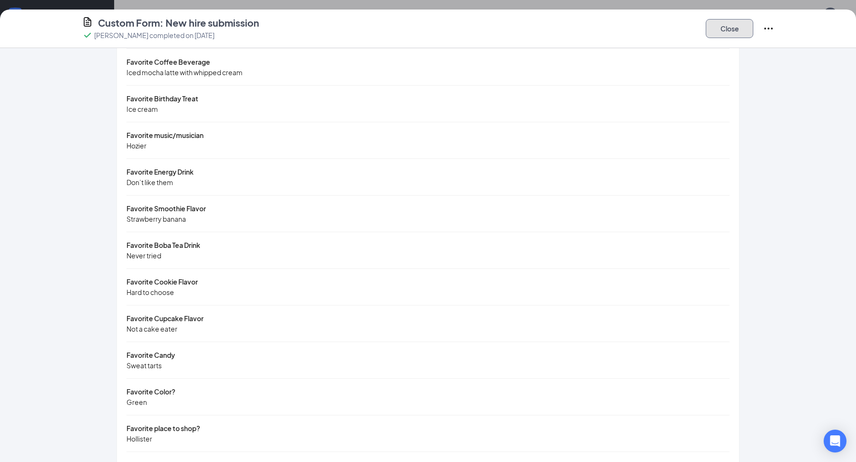
click at [718, 29] on button "Close" at bounding box center [730, 28] width 48 height 19
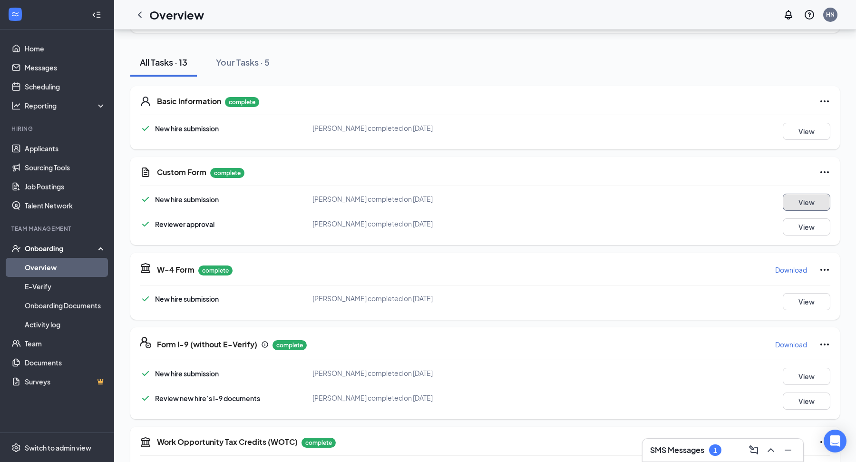
scroll to position [0, 0]
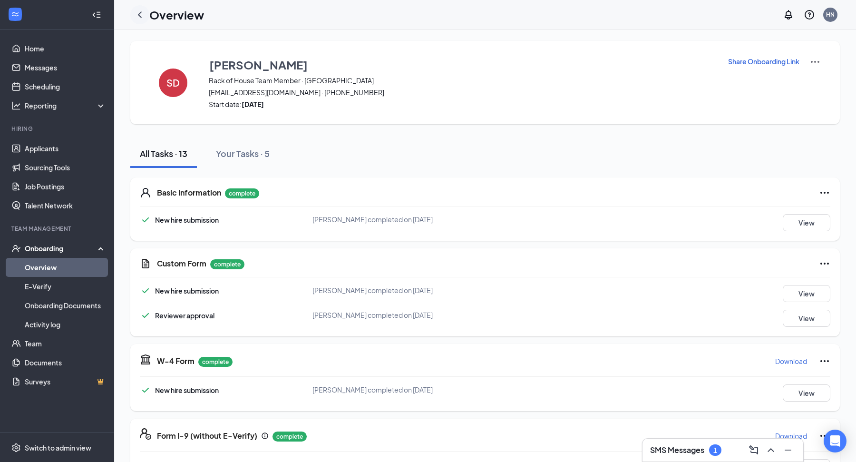
click at [138, 14] on icon "ChevronLeft" at bounding box center [139, 14] width 11 height 11
